Goal: Information Seeking & Learning: Learn about a topic

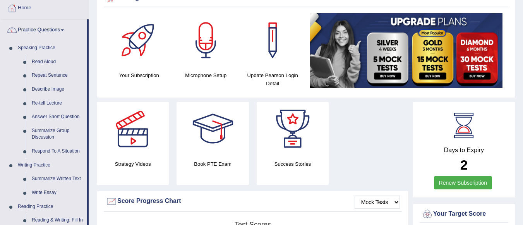
scroll to position [62, 0]
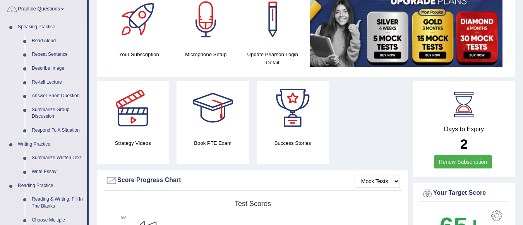
click at [58, 80] on link "Re-tell Lecture" at bounding box center [57, 82] width 58 height 14
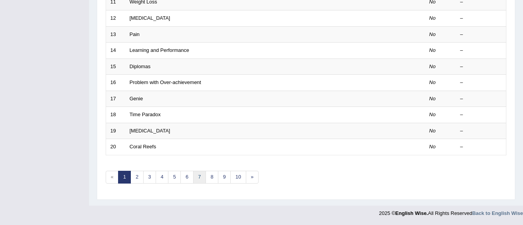
click at [201, 174] on link "7" at bounding box center [199, 177] width 13 height 13
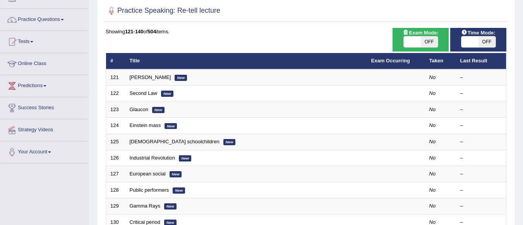
scroll to position [77, 0]
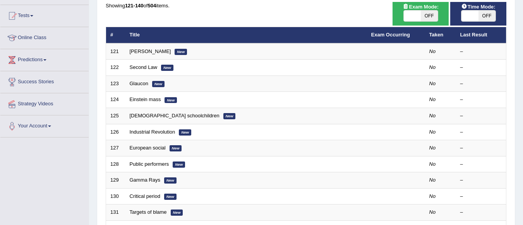
click at [512, 179] on div "Practice Speaking: Re-tell lecture Time Mode: ON OFF Exam Mode: ON OFF Showing …" at bounding box center [306, 191] width 418 height 437
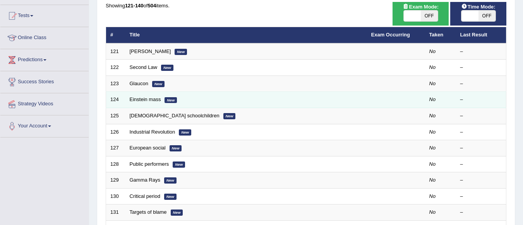
click at [443, 98] on td "No" at bounding box center [440, 100] width 31 height 16
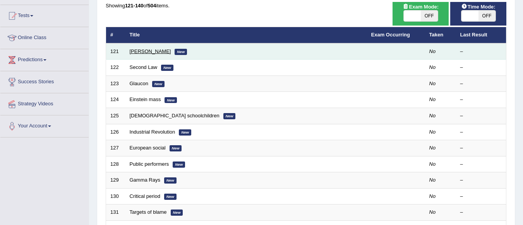
click at [155, 52] on link "Jeanne Calment" at bounding box center [150, 51] width 41 height 6
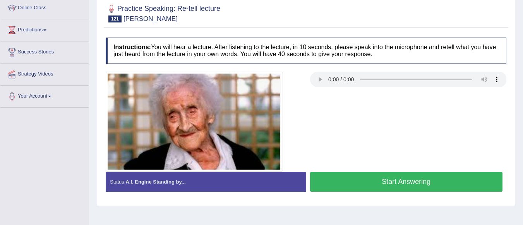
scroll to position [108, 0]
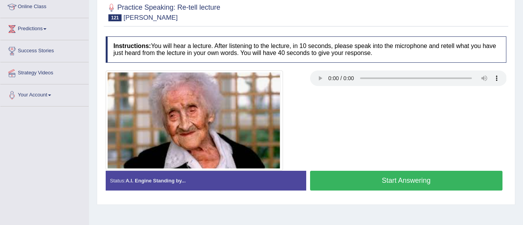
click at [365, 181] on button "Start Answering" at bounding box center [406, 181] width 193 height 20
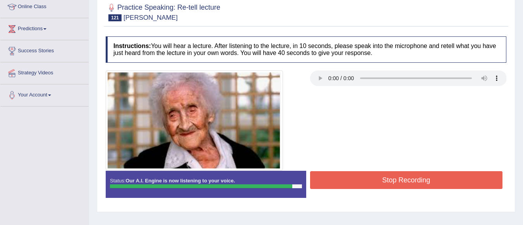
click at [365, 181] on button "Stop Recording" at bounding box center [406, 180] width 193 height 18
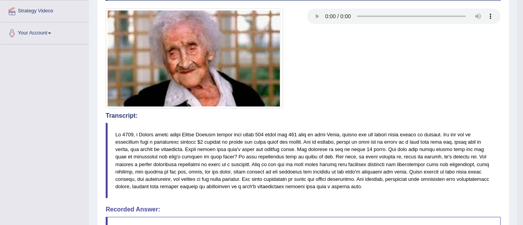
scroll to position [367, 0]
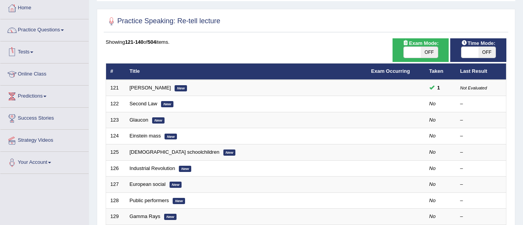
click at [34, 48] on link "Tests" at bounding box center [44, 50] width 88 height 19
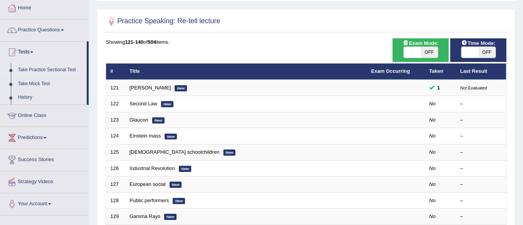
click at [61, 69] on link "Take Practice Sectional Test" at bounding box center [50, 70] width 72 height 14
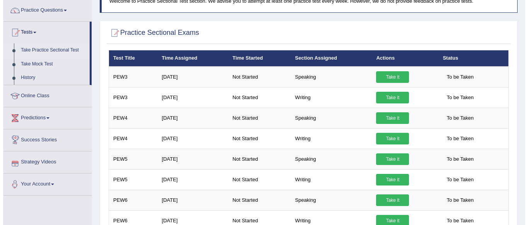
scroll to position [49, 0]
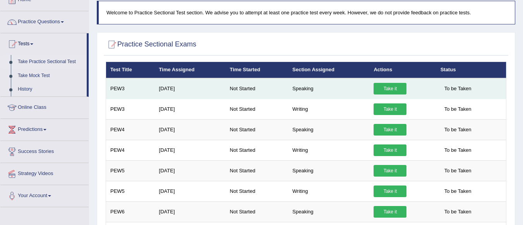
click at [394, 88] on link "Take it" at bounding box center [389, 89] width 33 height 12
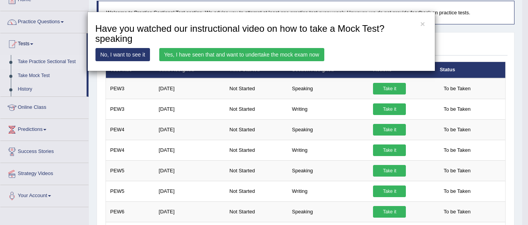
click at [287, 53] on link "Yes, I have seen that and want to undertake the mock exam now" at bounding box center [241, 54] width 165 height 13
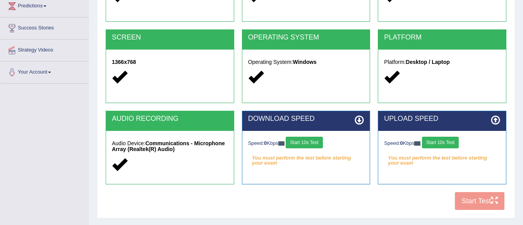
scroll to position [181, 0]
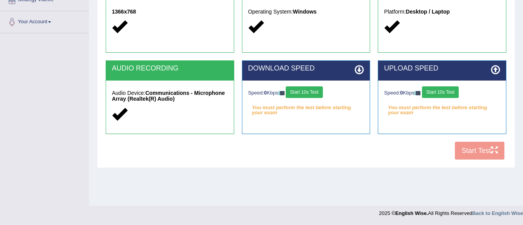
click at [318, 91] on button "Start 10s Test" at bounding box center [303, 92] width 37 height 12
click at [446, 91] on button "Start 10s Test" at bounding box center [440, 92] width 37 height 12
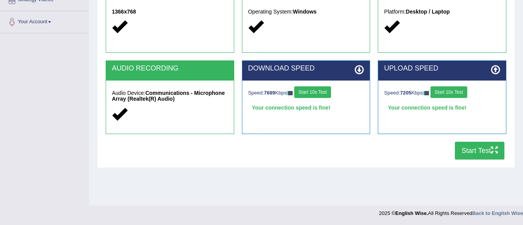
click at [476, 150] on button "Start Test" at bounding box center [479, 151] width 50 height 18
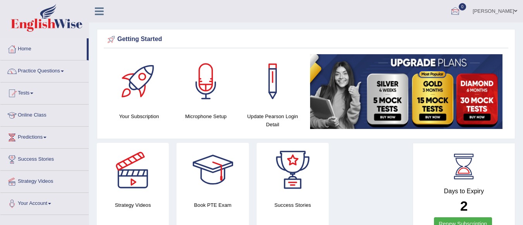
click at [461, 9] on div at bounding box center [455, 12] width 12 height 12
click at [428, 32] on icon at bounding box center [426, 32] width 3 height 6
click at [34, 92] on link "Tests" at bounding box center [44, 91] width 88 height 19
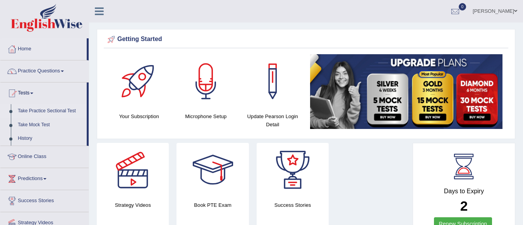
click at [54, 111] on link "Take Practice Sectional Test" at bounding box center [50, 111] width 72 height 14
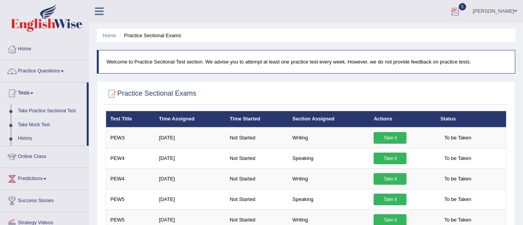
click at [461, 11] on div at bounding box center [455, 12] width 12 height 12
click at [430, 32] on link "See All Alerts" at bounding box center [408, 32] width 43 height 9
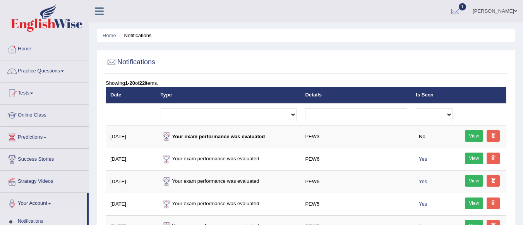
click at [473, 135] on link "View" at bounding box center [474, 136] width 19 height 12
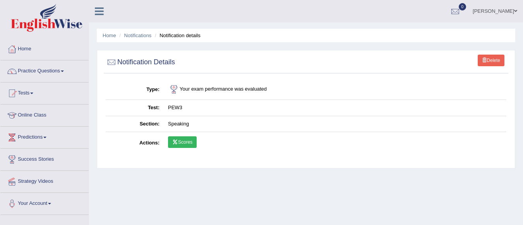
click at [184, 139] on link "Scores" at bounding box center [182, 142] width 29 height 12
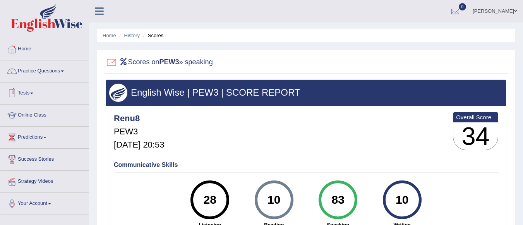
click at [31, 91] on link "Tests" at bounding box center [44, 91] width 88 height 19
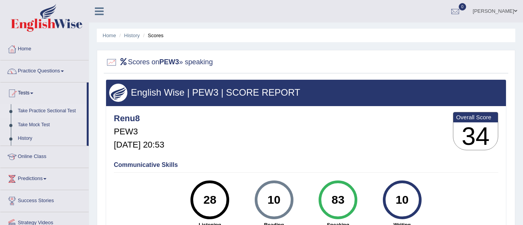
click at [60, 108] on link "Take Practice Sectional Test" at bounding box center [50, 111] width 72 height 14
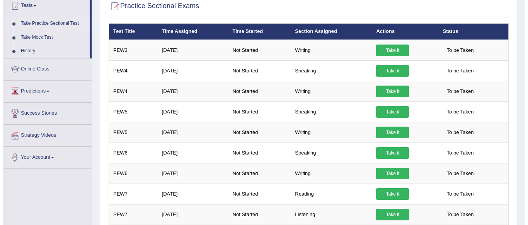
scroll to position [58, 0]
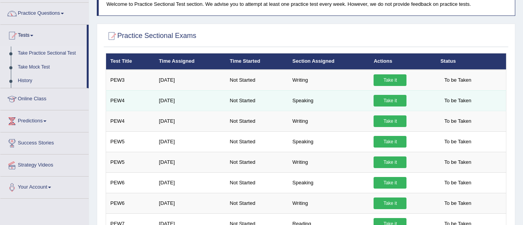
click at [393, 98] on link "Take it" at bounding box center [389, 101] width 33 height 12
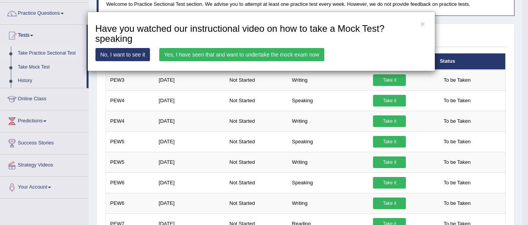
click at [292, 54] on link "Yes, I have seen that and want to undertake the mock exam now" at bounding box center [241, 54] width 165 height 13
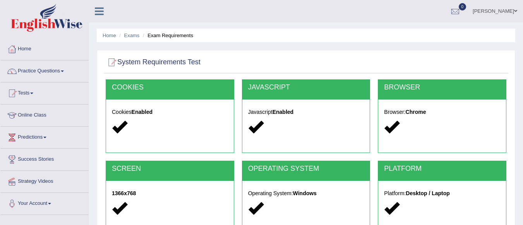
scroll to position [181, 0]
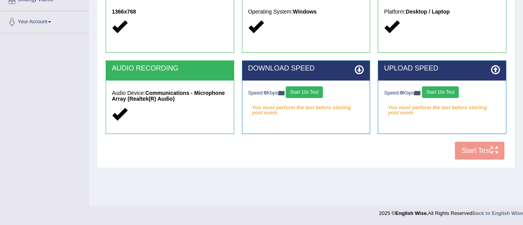
click at [310, 91] on button "Start 10s Test" at bounding box center [303, 92] width 37 height 12
click at [447, 91] on button "Start 10s Test" at bounding box center [440, 92] width 37 height 12
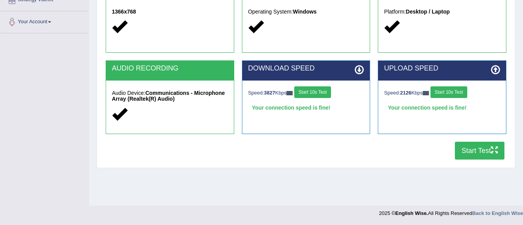
click at [483, 148] on button "Start Test" at bounding box center [479, 151] width 50 height 18
click at [462, 153] on button "Start Test" at bounding box center [479, 151] width 50 height 18
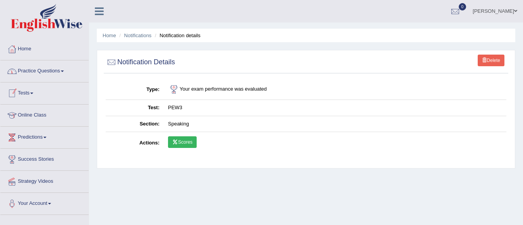
click at [28, 91] on link "Tests" at bounding box center [44, 91] width 88 height 19
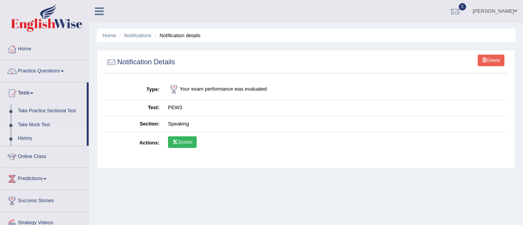
click at [23, 137] on link "History" at bounding box center [50, 139] width 72 height 14
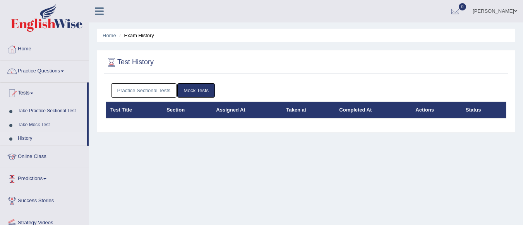
click at [37, 175] on link "Predictions" at bounding box center [44, 177] width 88 height 19
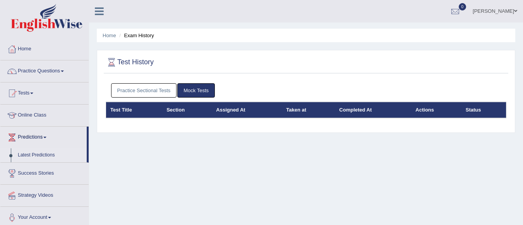
click at [49, 154] on link "Latest Predictions" at bounding box center [50, 155] width 72 height 14
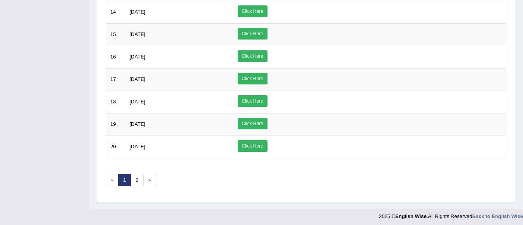
scroll to position [397, 0]
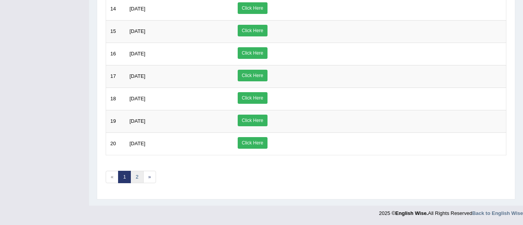
click at [139, 173] on link "2" at bounding box center [136, 177] width 13 height 13
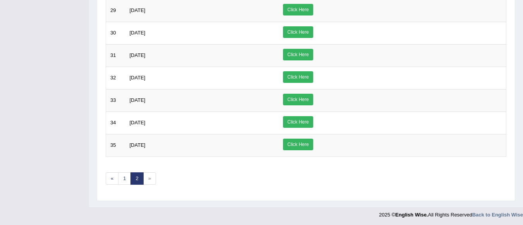
scroll to position [285, 0]
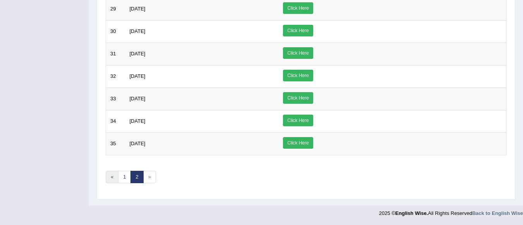
click at [114, 177] on link "«" at bounding box center [112, 177] width 13 height 13
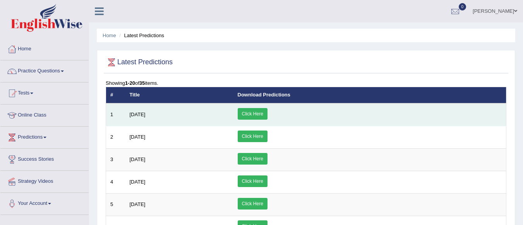
click at [267, 114] on link "Click Here" at bounding box center [252, 114] width 30 height 12
